Goal: Check status: Check status

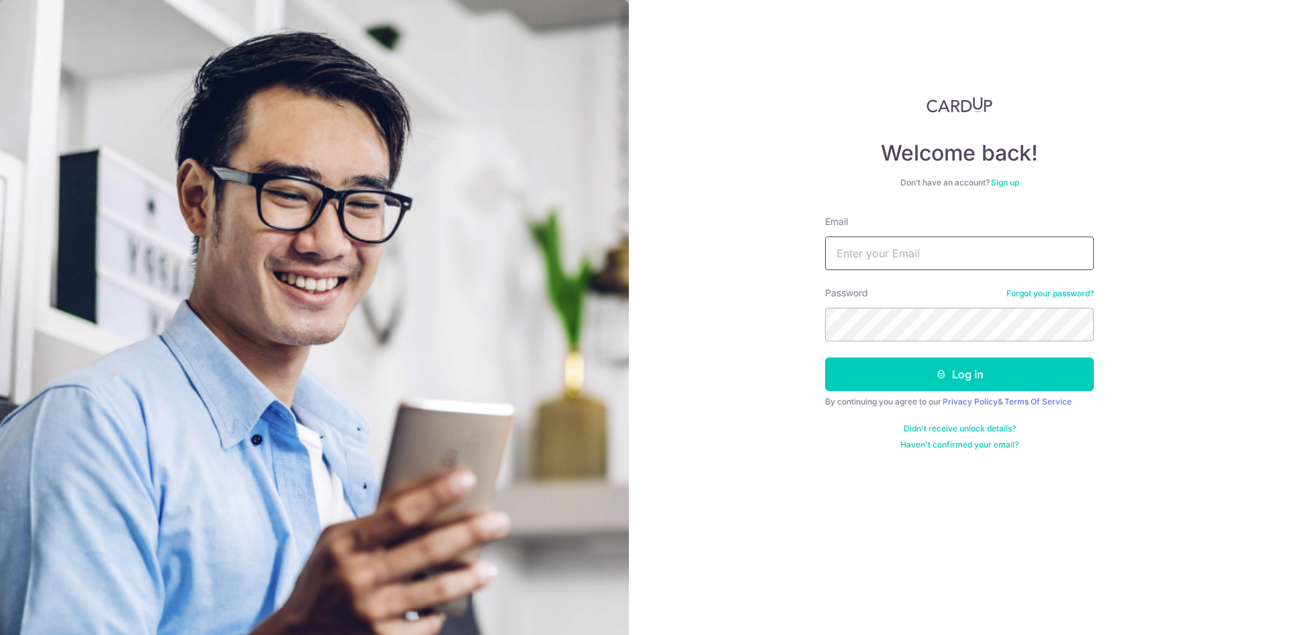
click at [895, 251] on input "Email" at bounding box center [959, 254] width 269 height 34
type input "[DOMAIN_NAME][EMAIL_ADDRESS][DOMAIN_NAME]"
click at [825, 358] on button "Log in" at bounding box center [959, 375] width 269 height 34
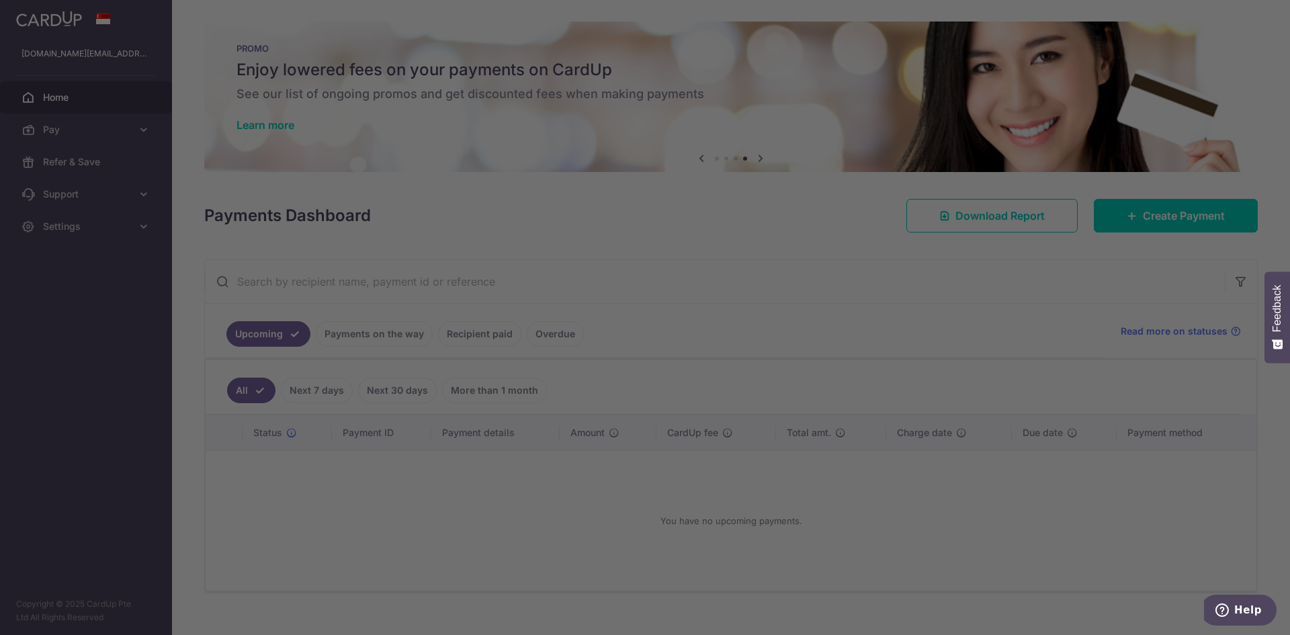
click at [1065, 240] on div at bounding box center [651, 320] width 1303 height 641
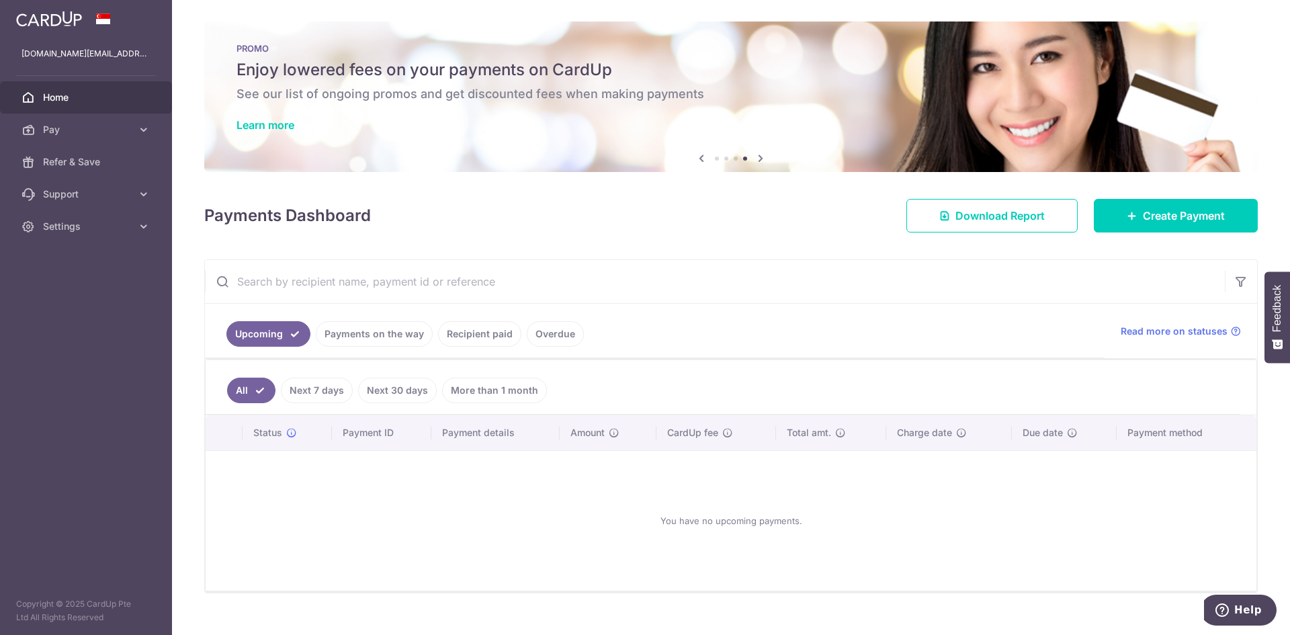
scroll to position [22, 0]
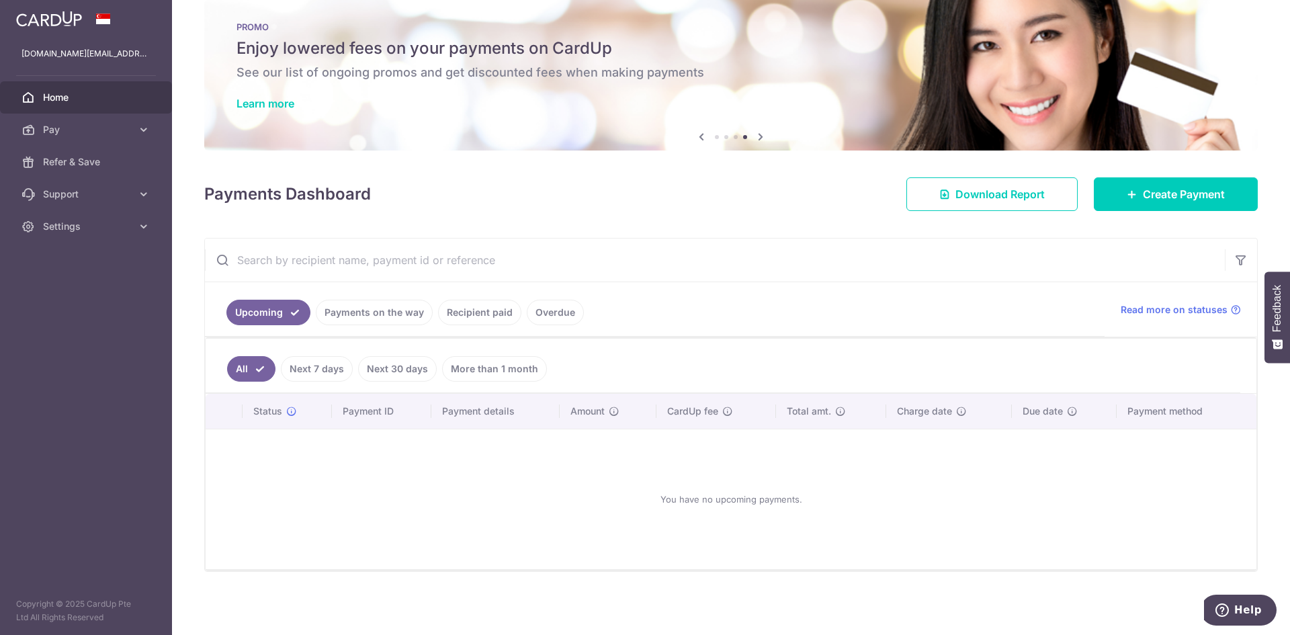
click at [477, 311] on link "Recipient paid" at bounding box center [479, 313] width 83 height 26
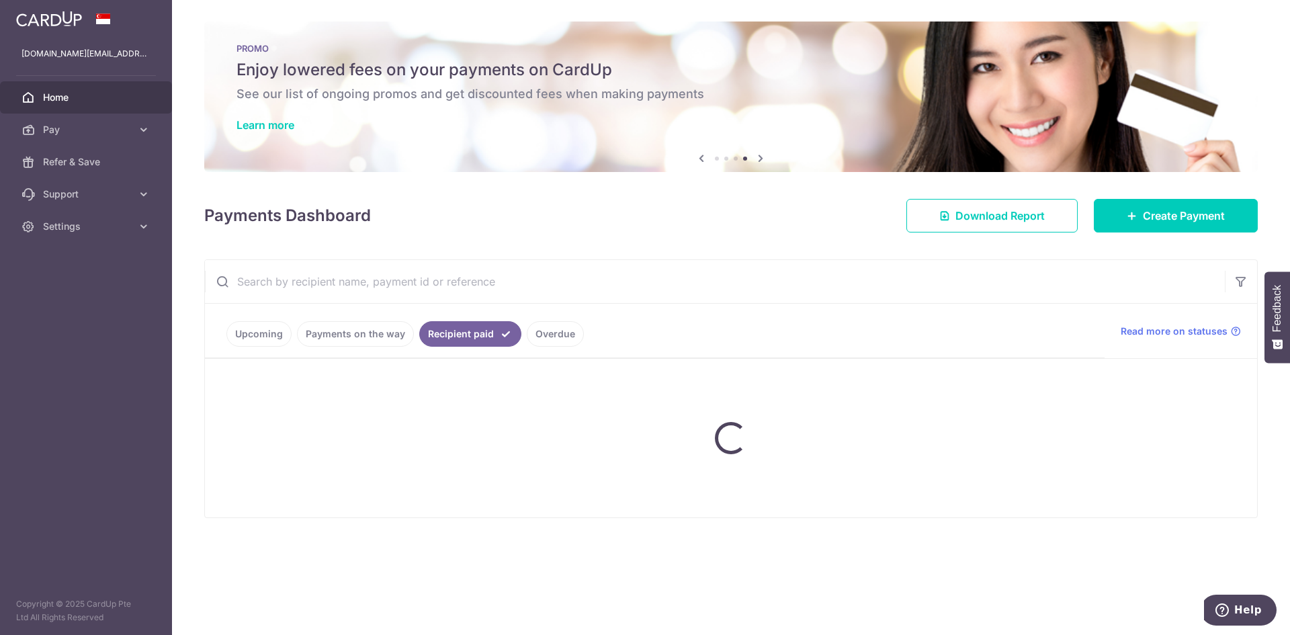
scroll to position [0, 0]
